Goal: Information Seeking & Learning: Learn about a topic

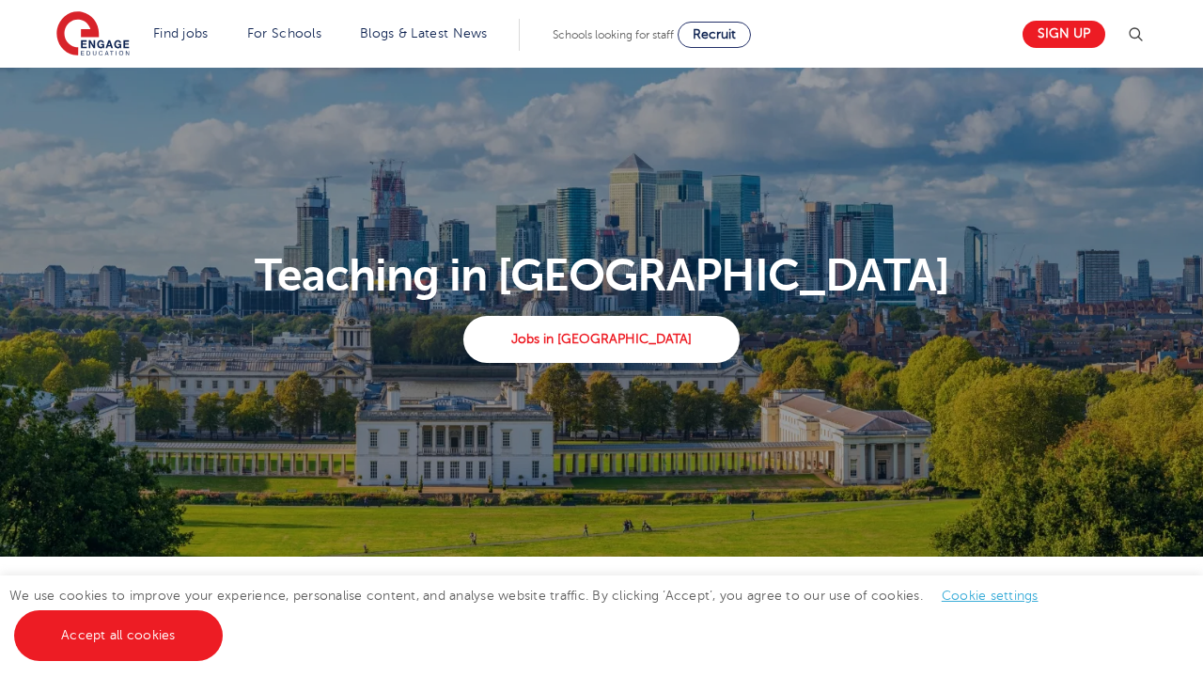
click at [182, 33] on link "Find jobs" at bounding box center [180, 33] width 55 height 14
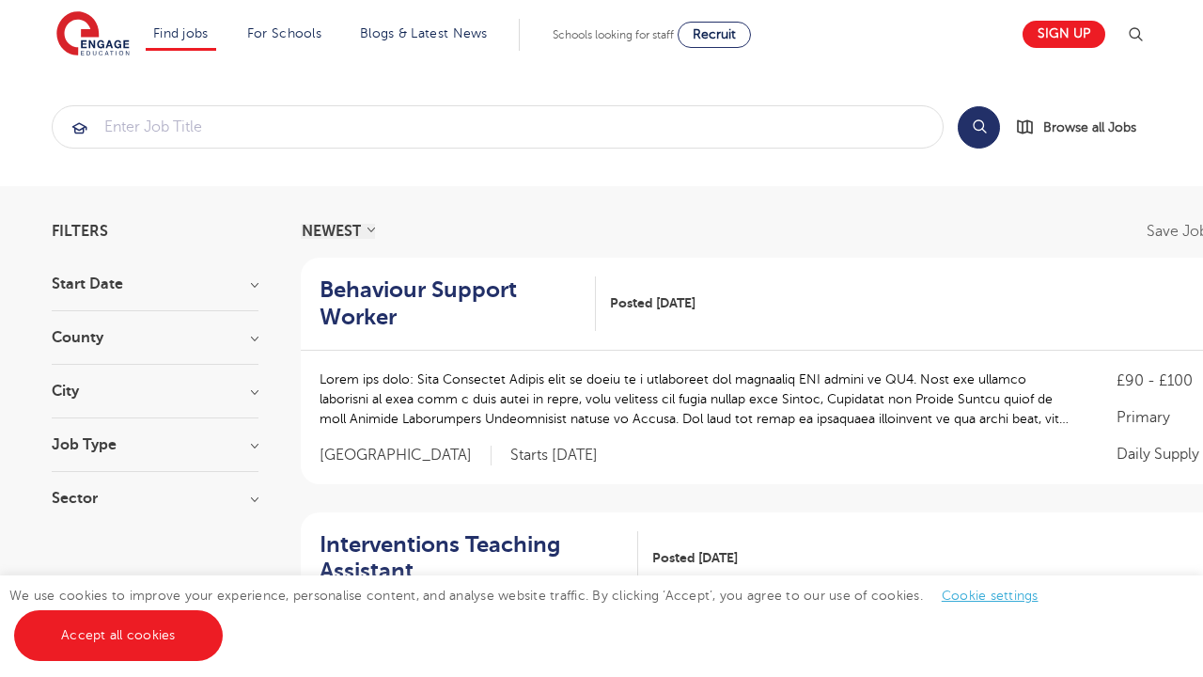
click at [0, 0] on link "Jobs in SEND" at bounding box center [0, 0] width 0 height 0
click at [138, 128] on input "search" at bounding box center [498, 126] width 890 height 41
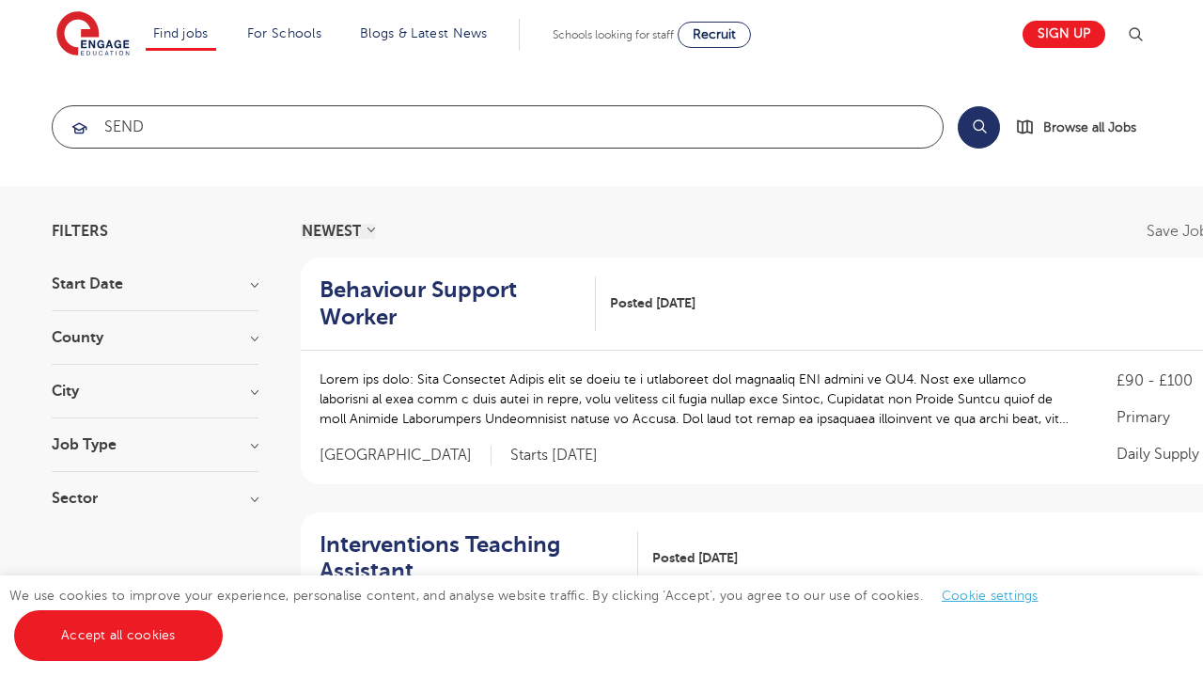
type input "SEND"
click button "Submit" at bounding box center [0, 0] width 0 height 0
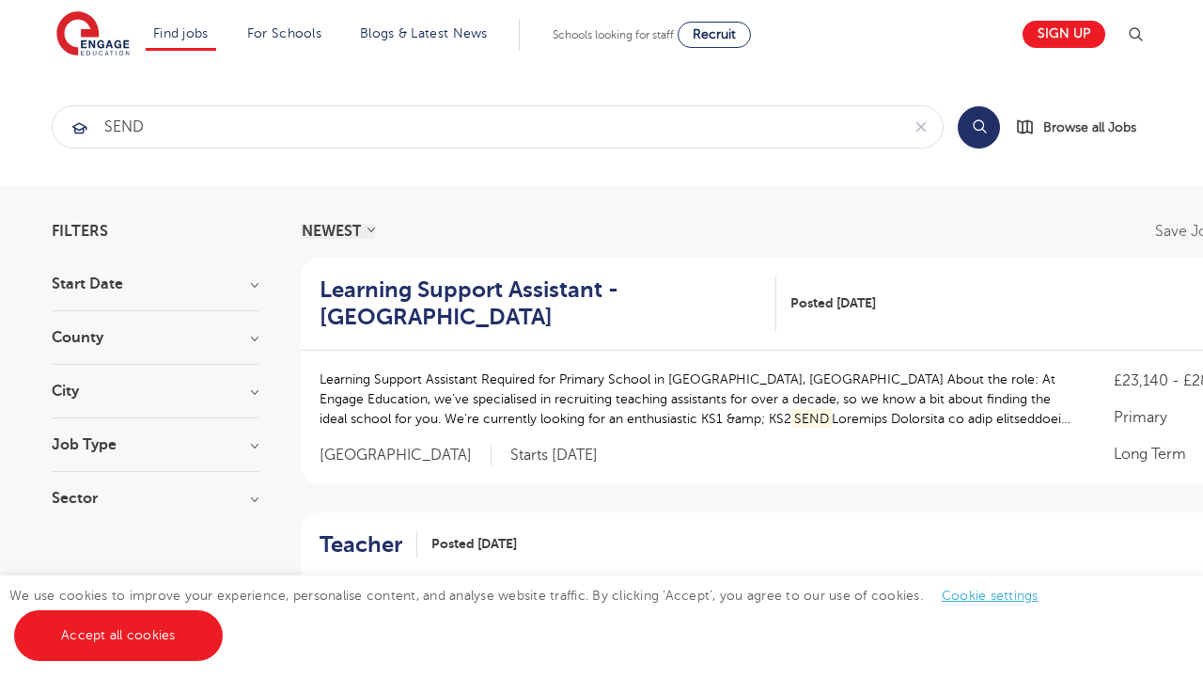
click at [340, 232] on select "NEWEST OLDEST" at bounding box center [338, 231] width 74 height 15
click at [1143, 34] on img at bounding box center [1135, 34] width 23 height 23
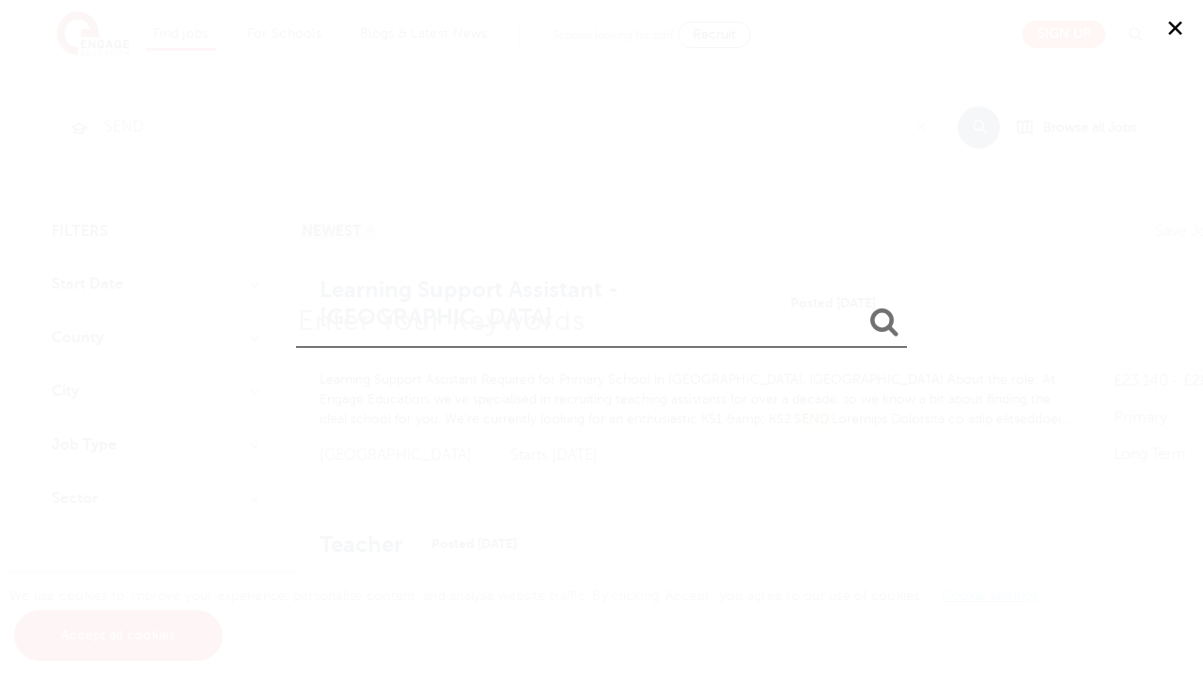
click at [513, 318] on input "search" at bounding box center [601, 317] width 611 height 61
type input "SEND"
click at [862, 305] on button "submit" at bounding box center [884, 322] width 45 height 35
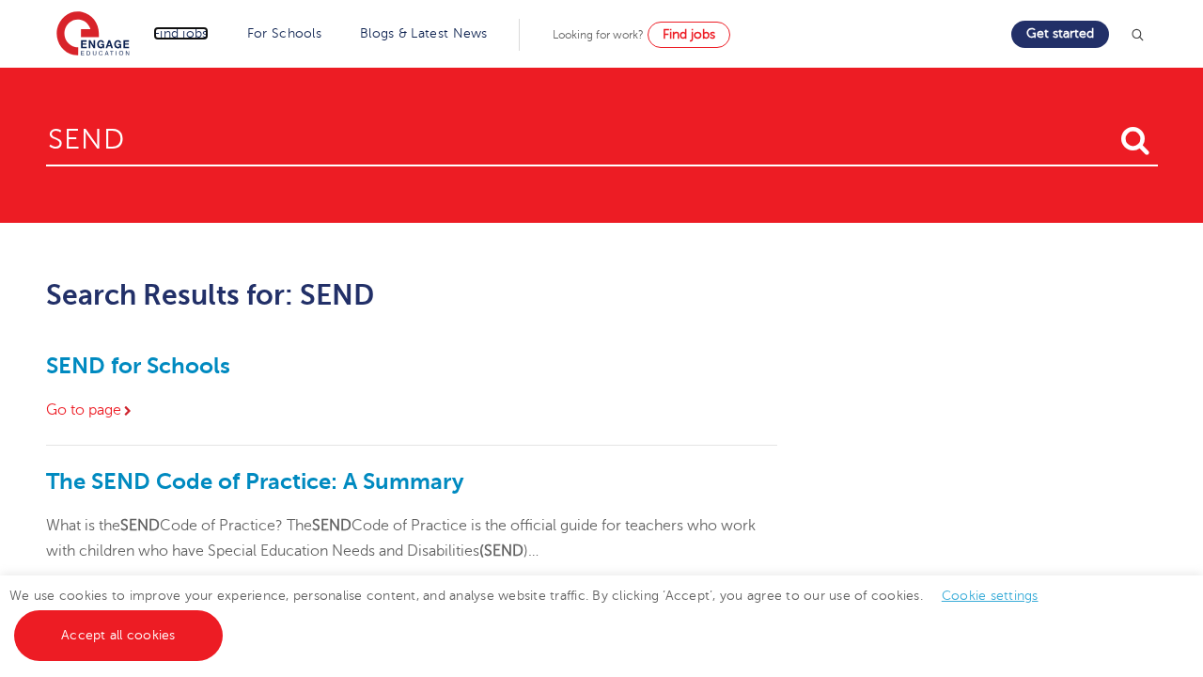
click at [182, 33] on link "Find jobs" at bounding box center [180, 33] width 55 height 14
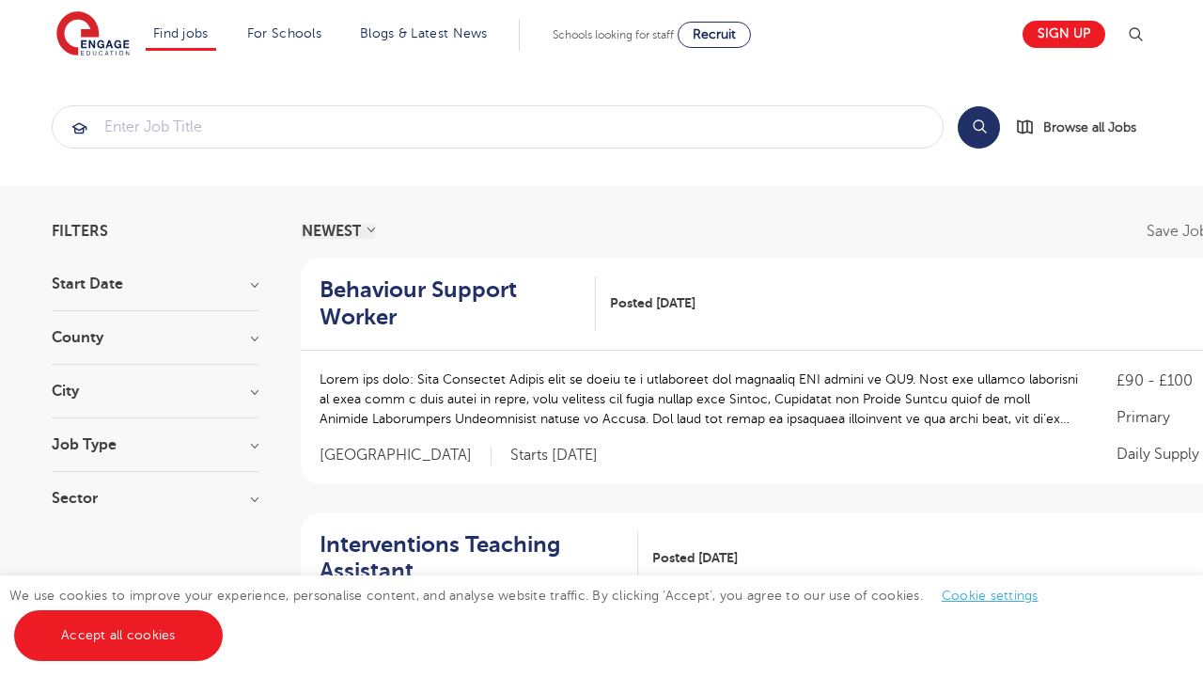
click at [0, 0] on link "Jobs in SEND" at bounding box center [0, 0] width 0 height 0
